Goal: Information Seeking & Learning: Learn about a topic

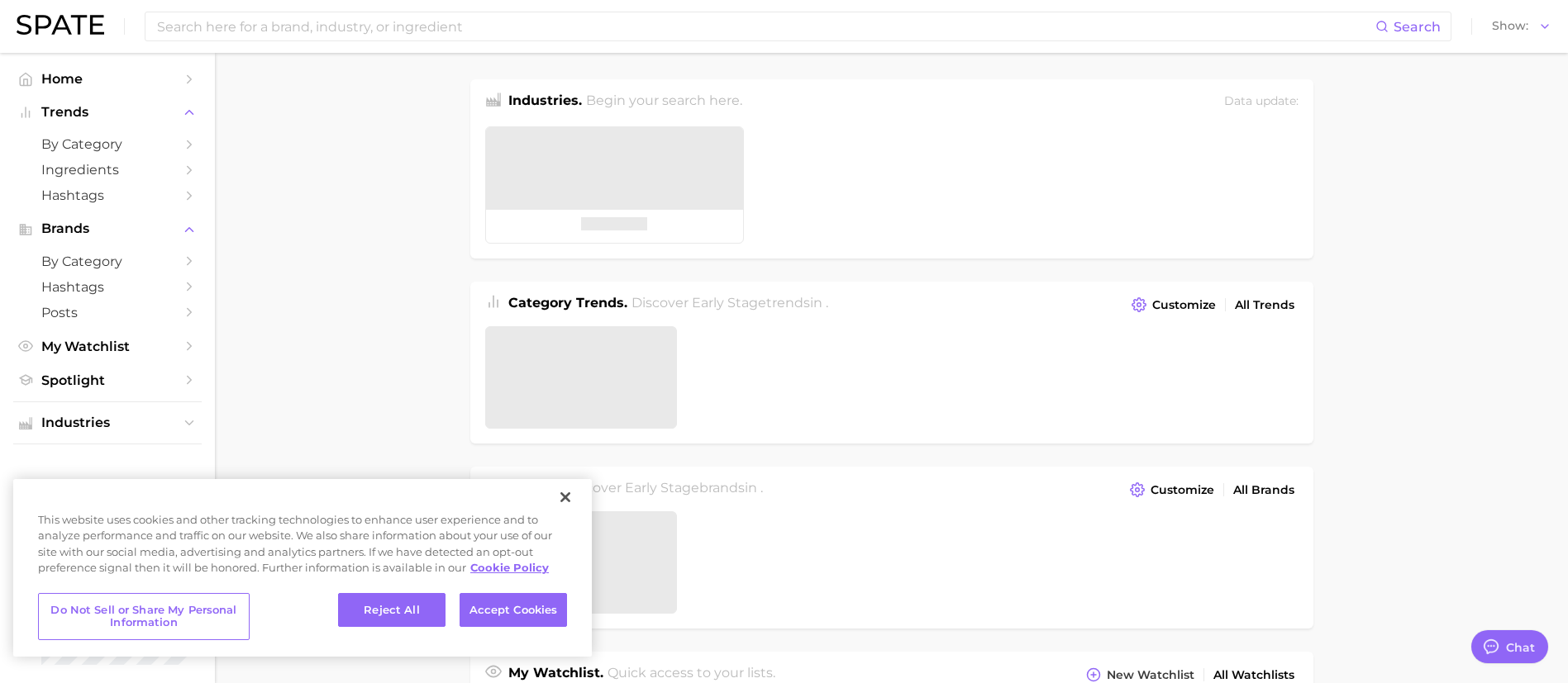
type textarea "x"
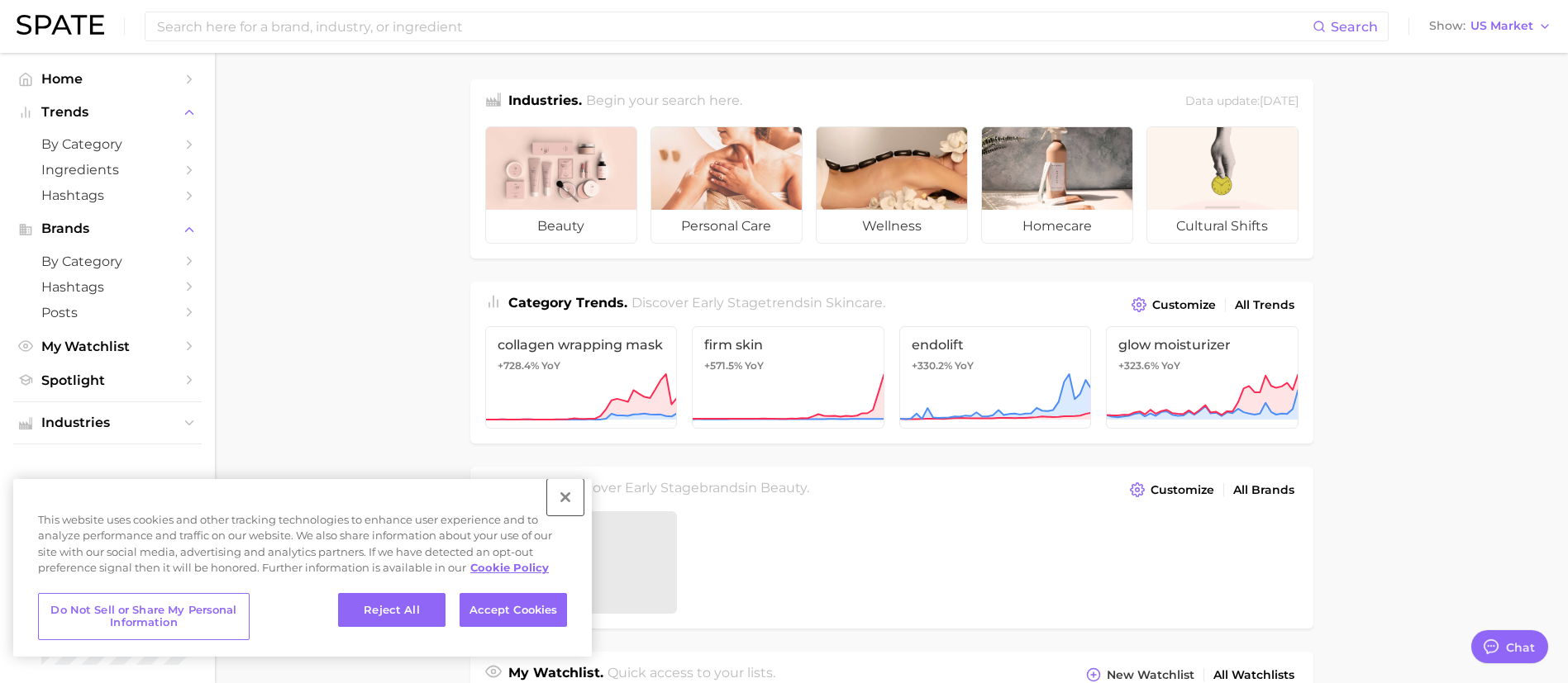
click at [577, 501] on button "Close" at bounding box center [565, 497] width 37 height 37
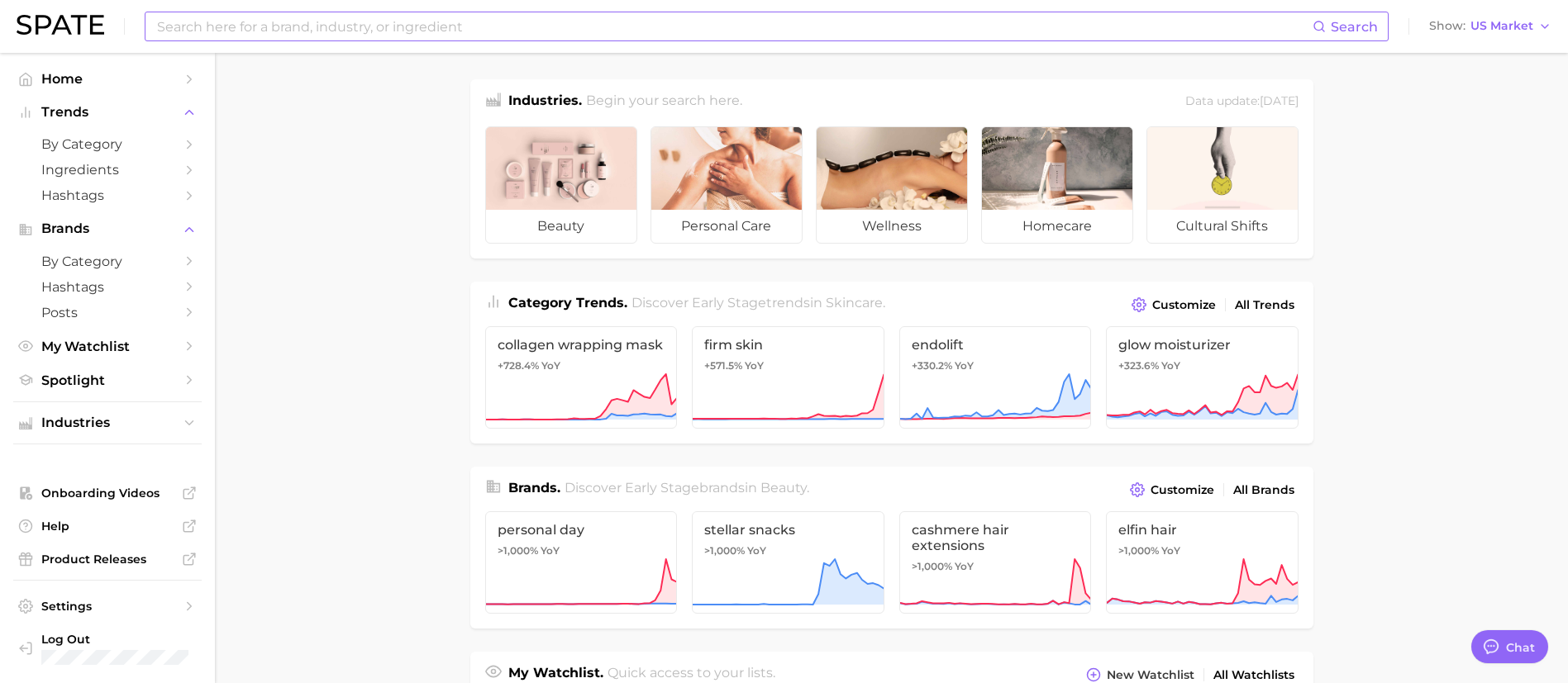
click at [558, 35] on input at bounding box center [734, 27] width 1157 height 28
type input "b"
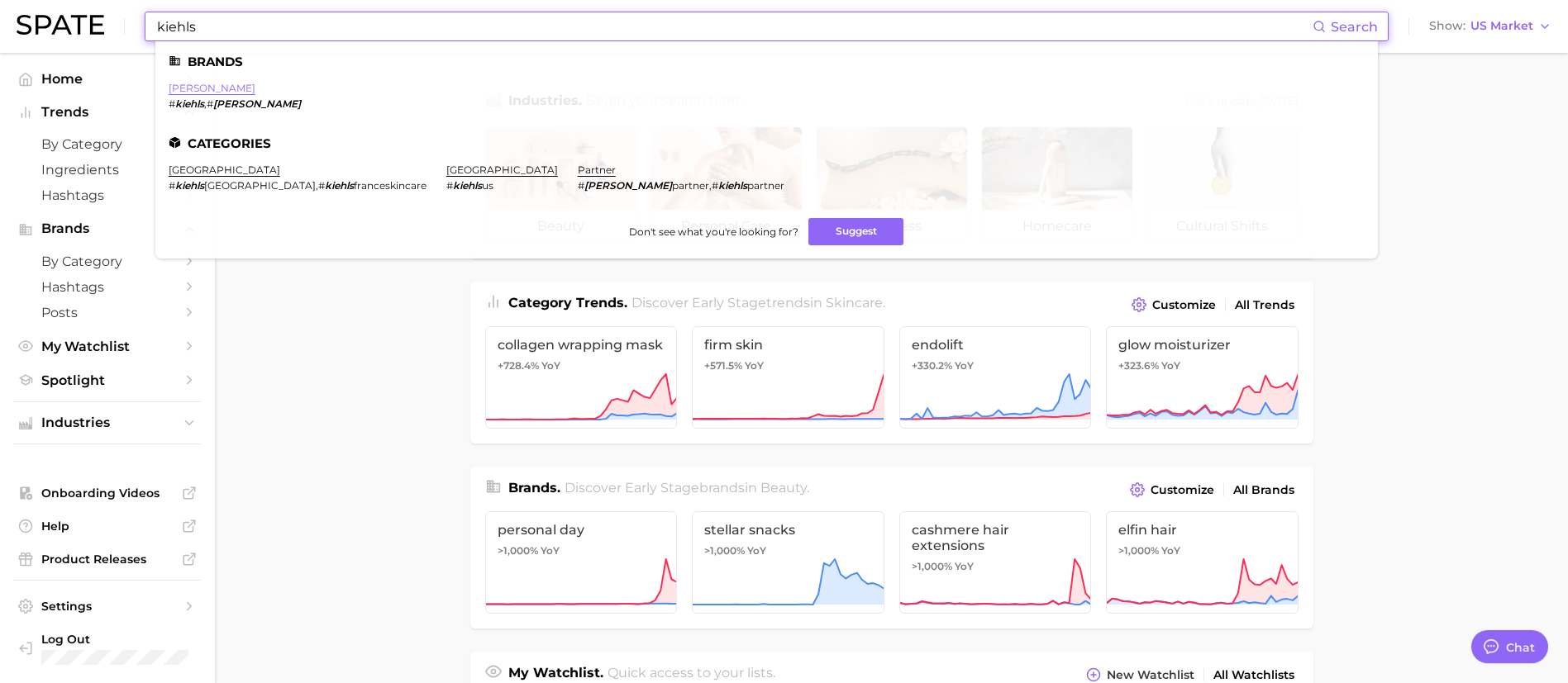
type input "kiehls"
click at [196, 83] on link "[PERSON_NAME]" at bounding box center [213, 88] width 87 height 13
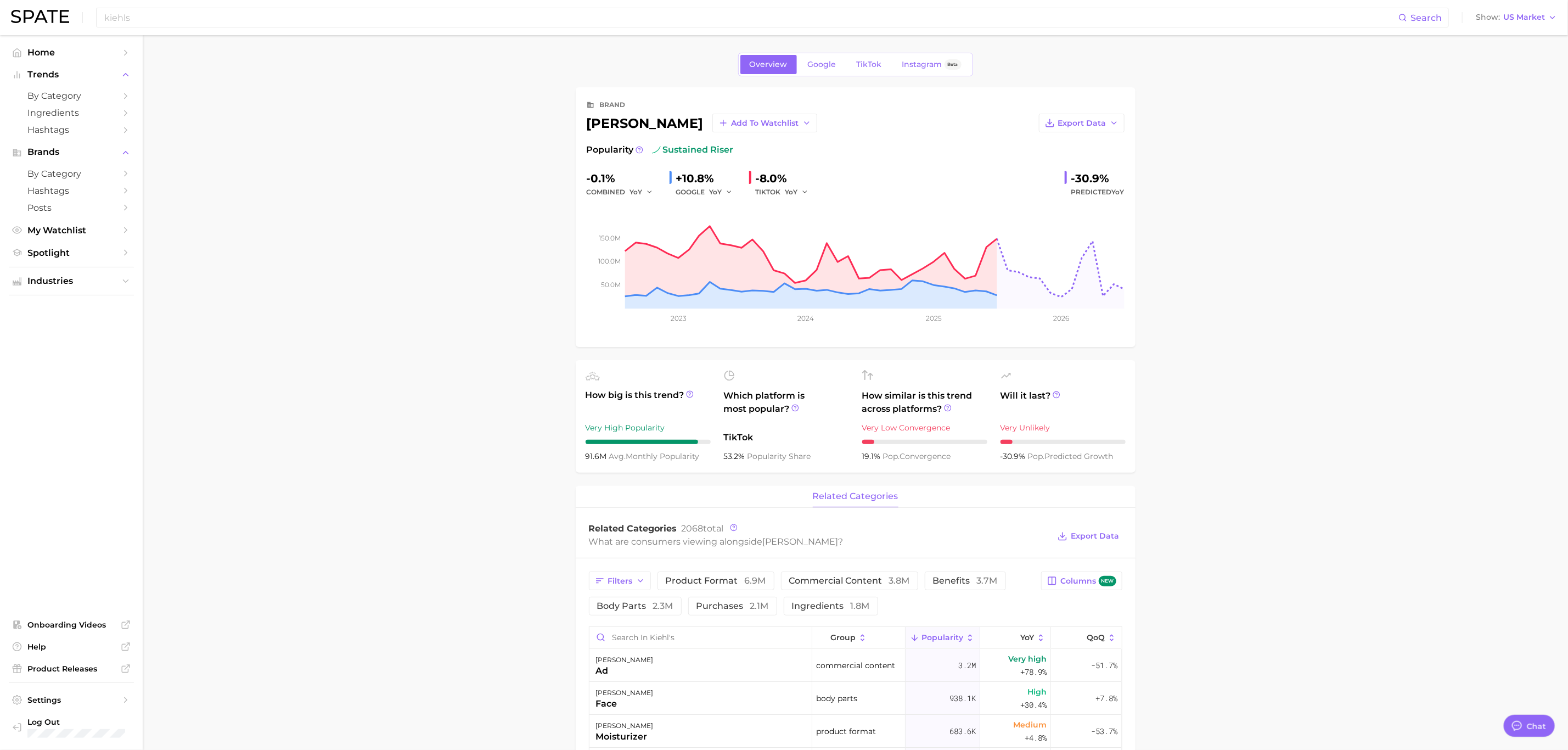
click at [1053, 244] on main "Overview Google TikTok Instagram Beta brand [PERSON_NAME] Add to Watchlist Expo…" at bounding box center [855, 740] width 1425 height 1409
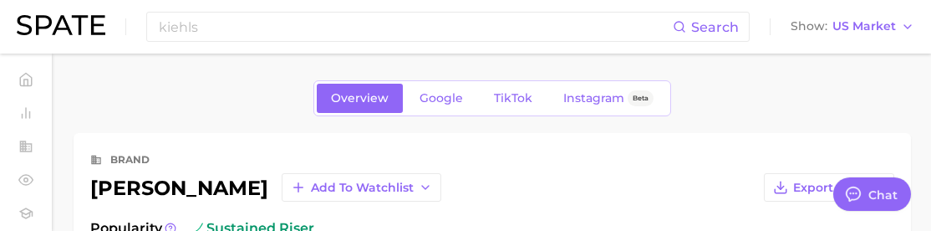
type textarea "x"
